Goal: Information Seeking & Learning: Learn about a topic

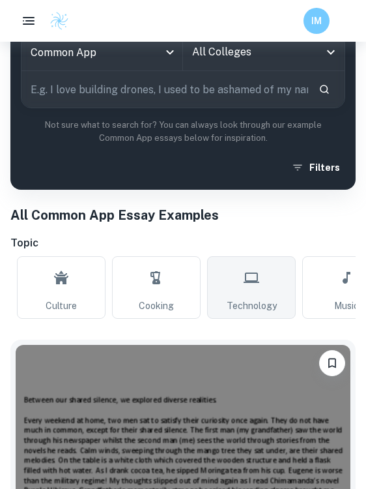
scroll to position [0, 1042]
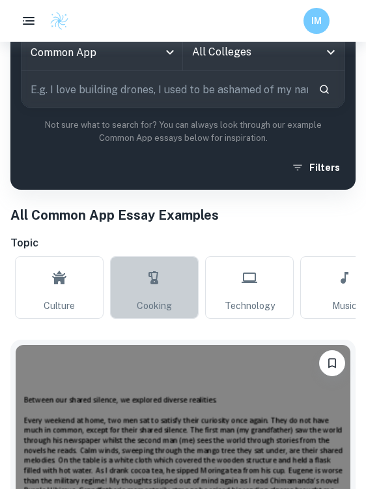
click at [156, 286] on icon at bounding box center [155, 277] width 16 height 31
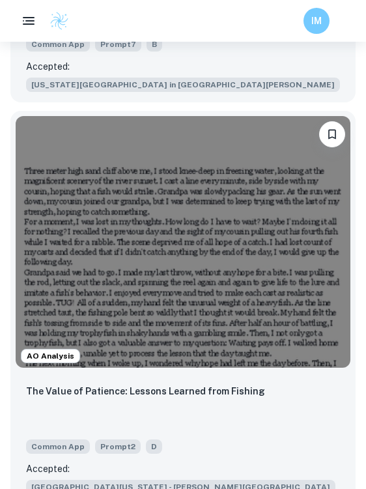
scroll to position [14413, 0]
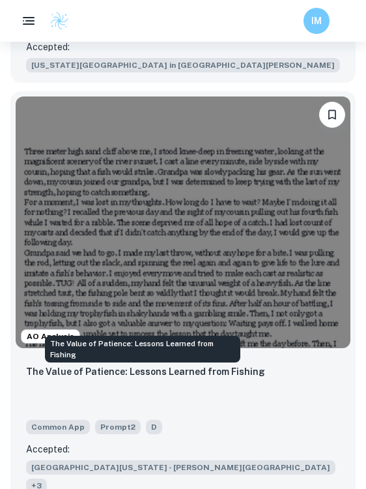
click at [204, 364] on p "The Value of Patience: Lessons Learned from Fishing" at bounding box center [145, 371] width 239 height 14
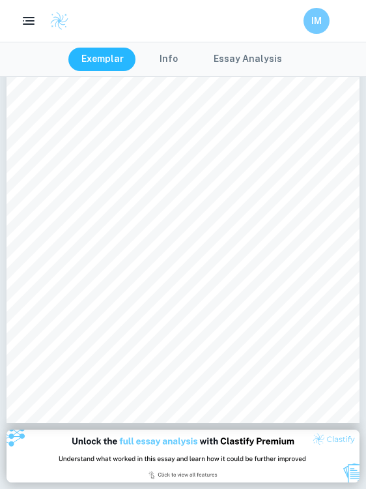
scroll to position [112, 0]
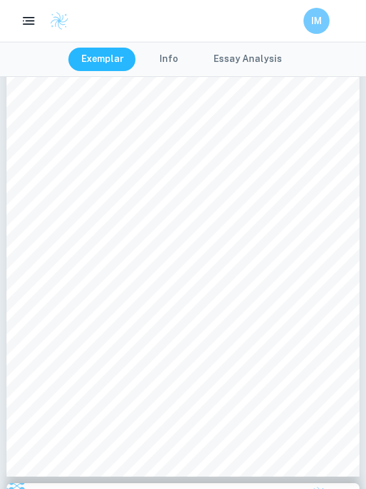
click at [173, 24] on div "IM" at bounding box center [183, 21] width 366 height 26
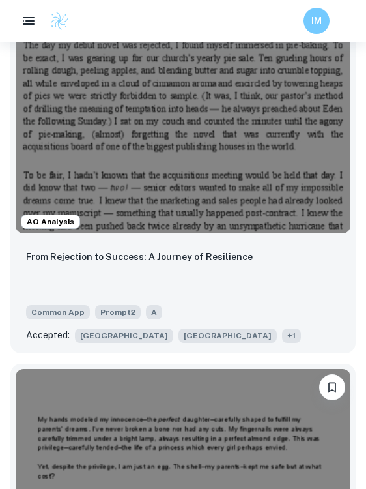
scroll to position [20771, 0]
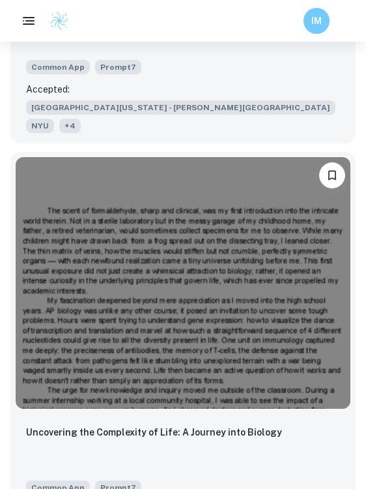
scroll to position [21386, 0]
